Goal: Information Seeking & Learning: Learn about a topic

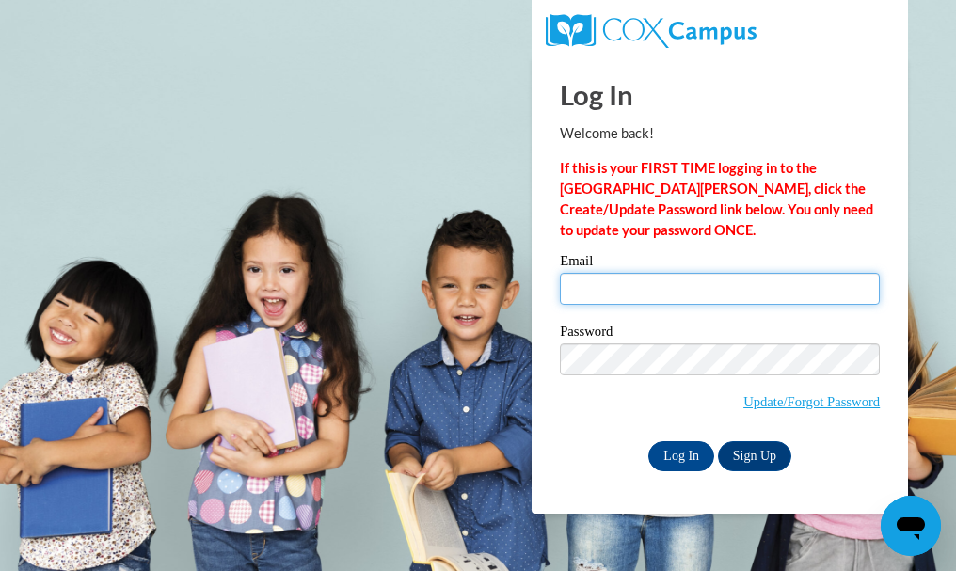
type input "katyagabriel112706@gmail.com"
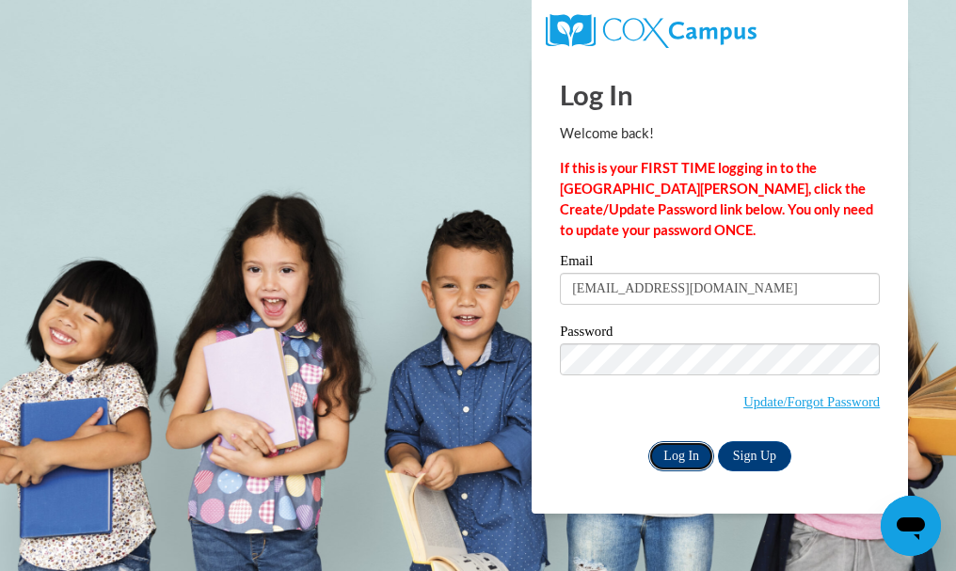
click at [673, 454] on input "Log In" at bounding box center [681, 456] width 66 height 30
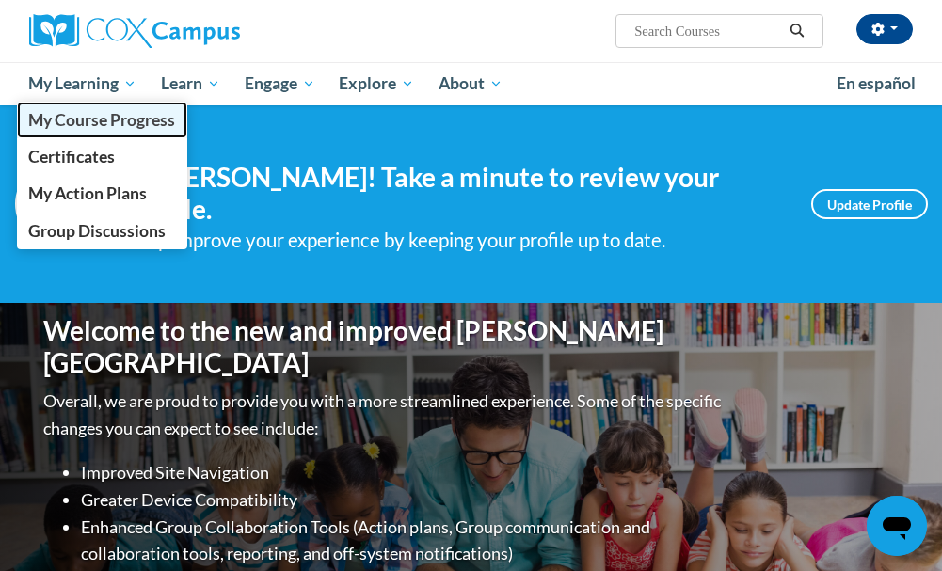
click at [87, 121] on span "My Course Progress" at bounding box center [101, 120] width 147 height 20
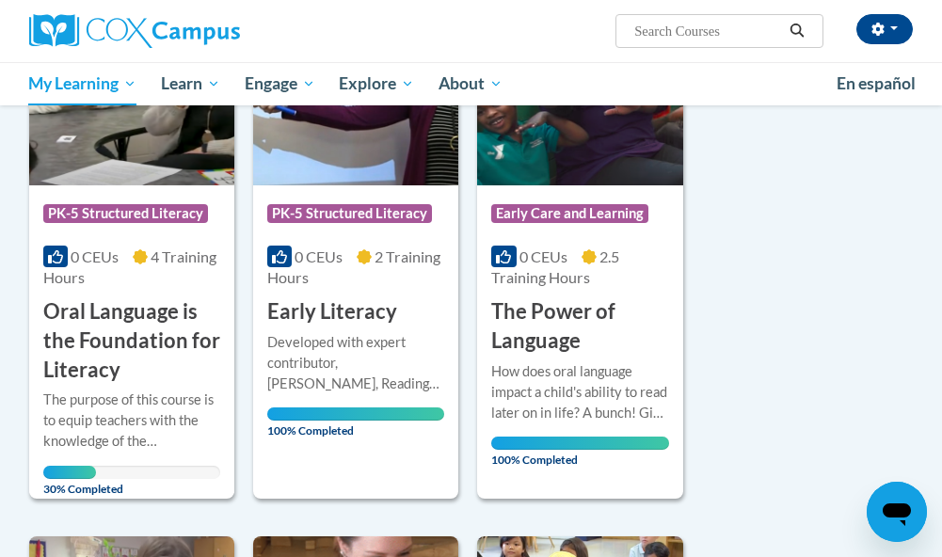
scroll to position [350, 0]
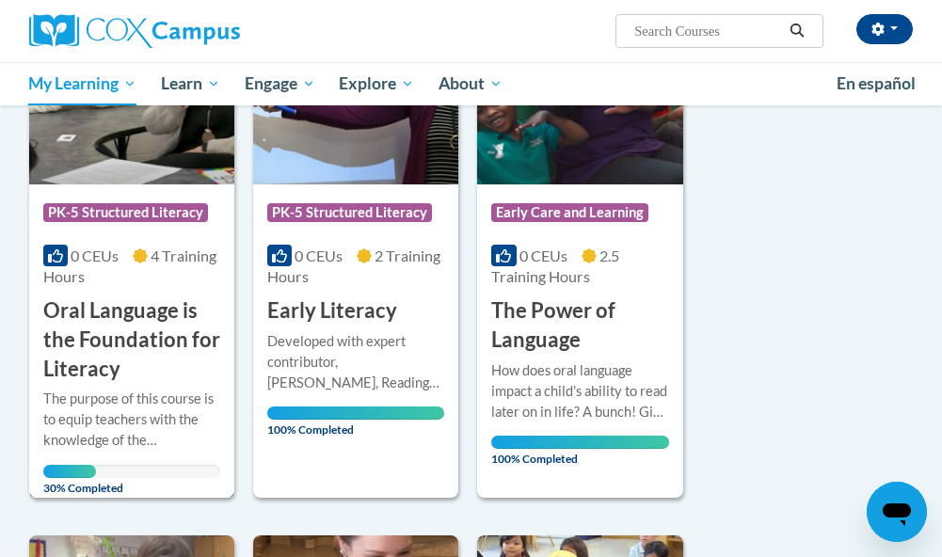
click at [160, 384] on div "More Info Open The purpose of this course is to equip teachers with the knowled…" at bounding box center [131, 437] width 205 height 109
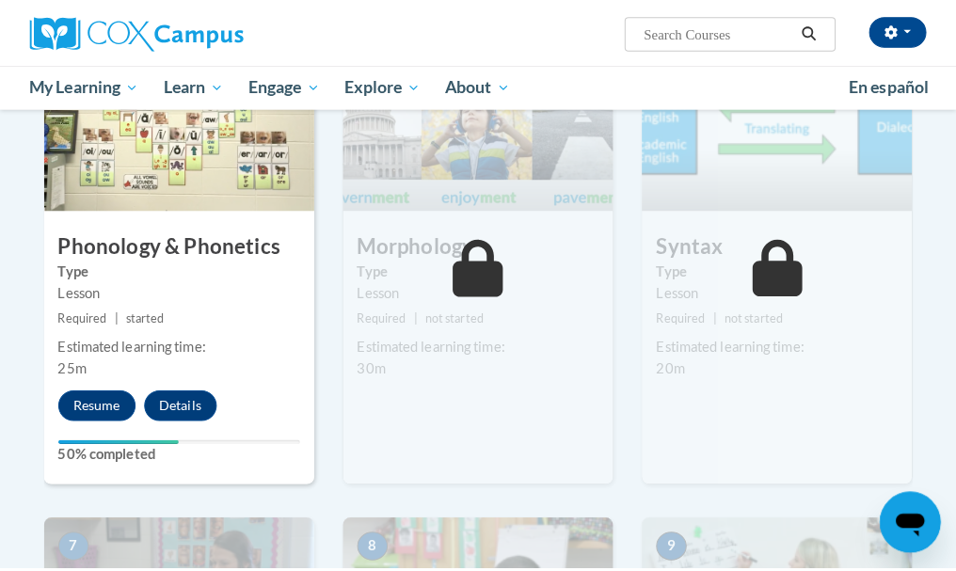
scroll to position [1068, 0]
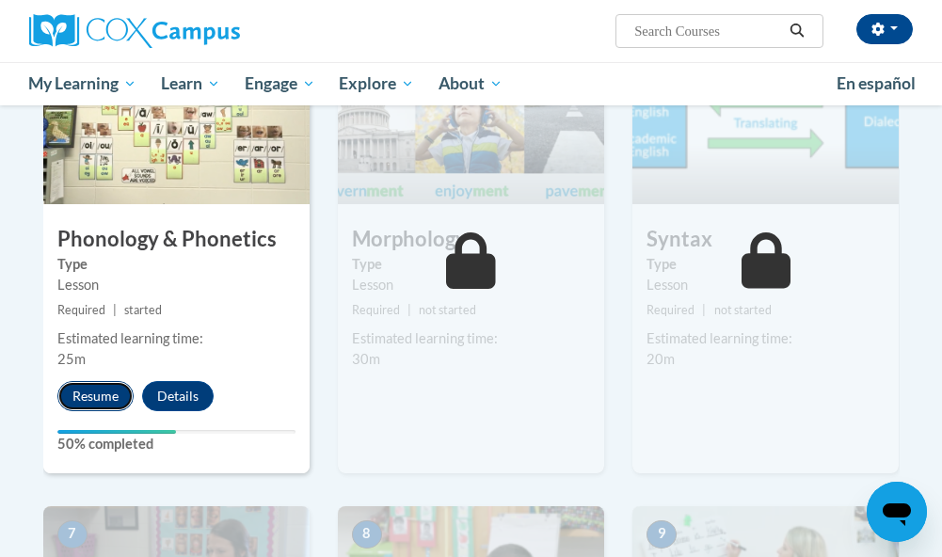
click at [76, 387] on button "Resume" at bounding box center [95, 396] width 76 height 30
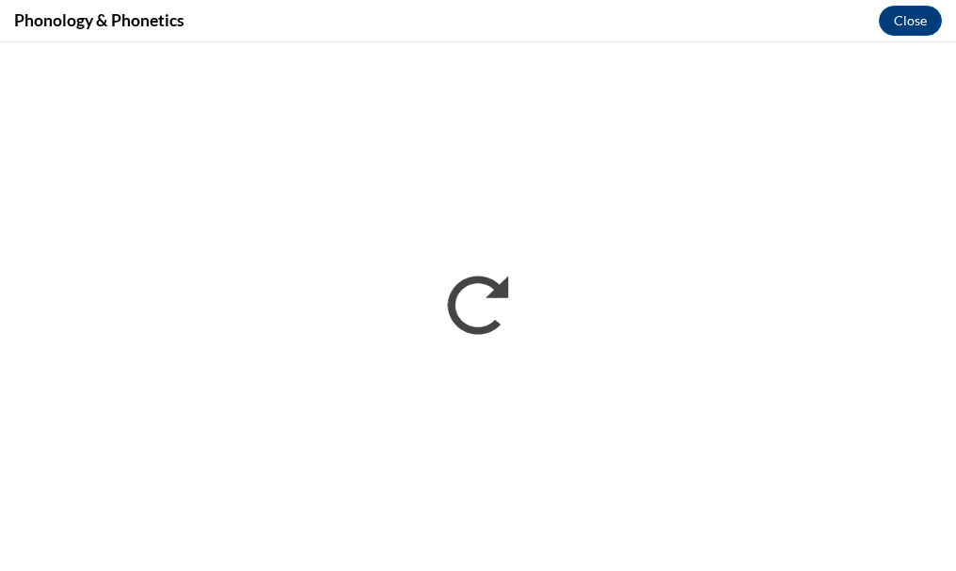
scroll to position [0, 0]
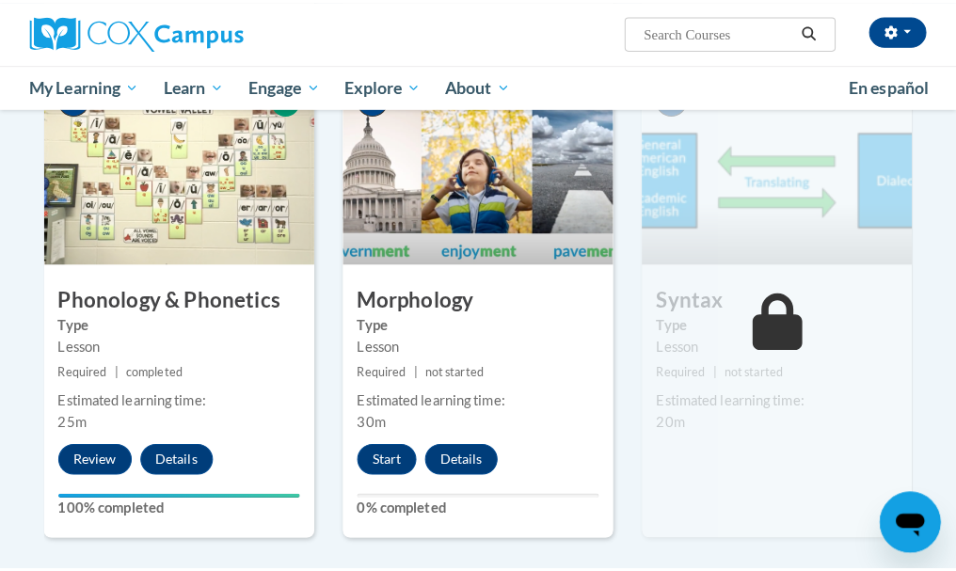
scroll to position [1013, 0]
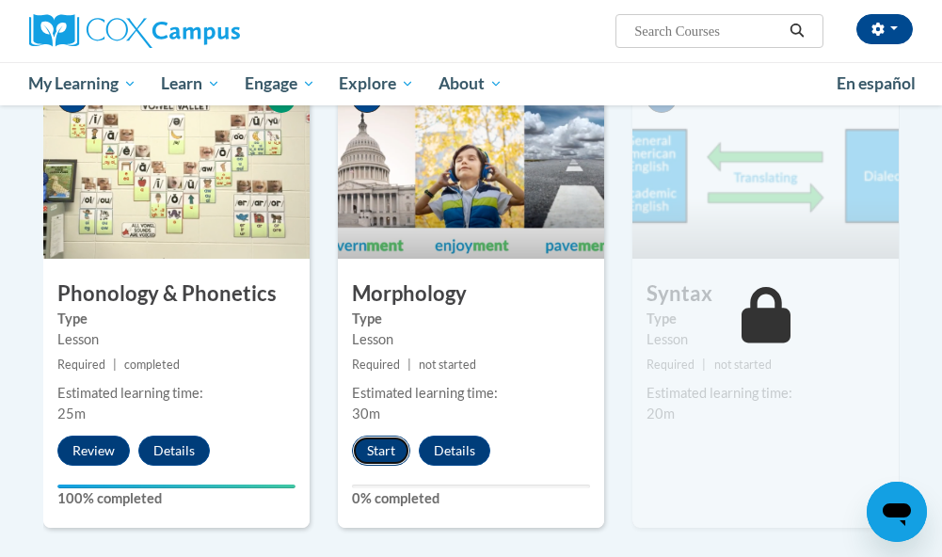
click at [384, 446] on button "Start" at bounding box center [381, 451] width 58 height 30
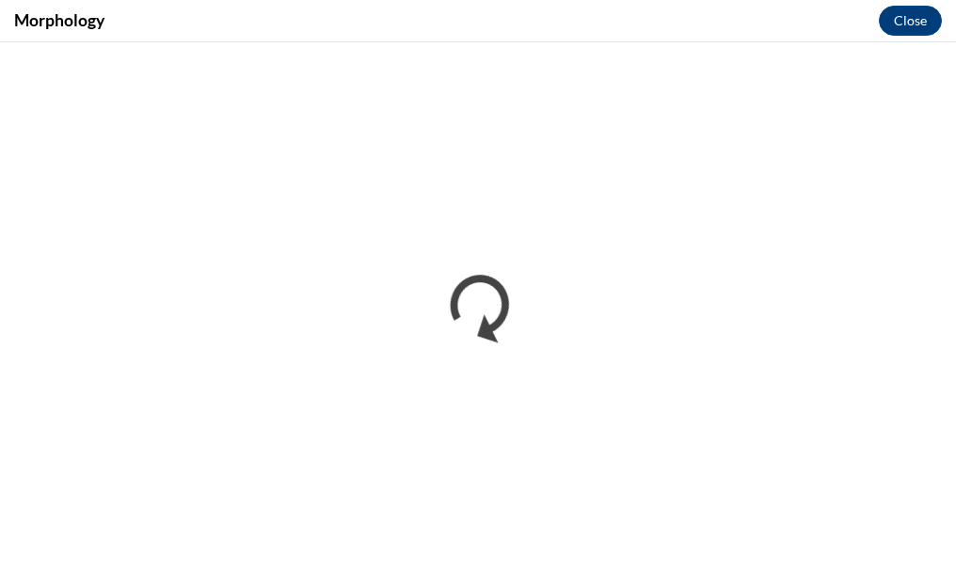
scroll to position [0, 0]
